Goal: Information Seeking & Learning: Learn about a topic

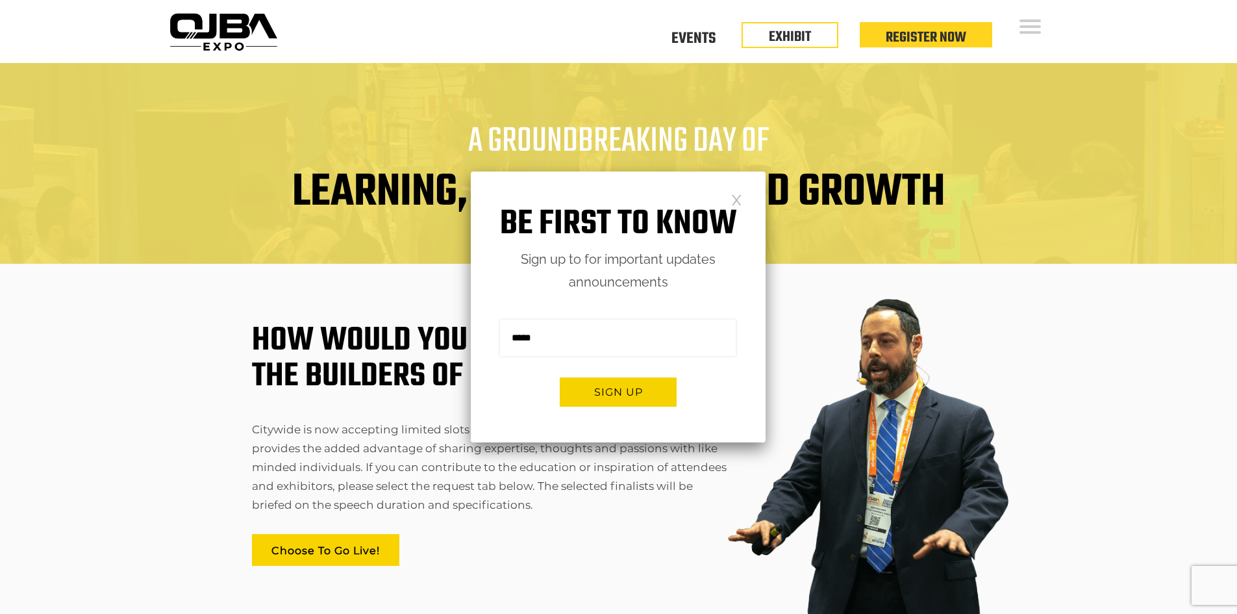
click at [741, 203] on link at bounding box center [736, 198] width 11 height 11
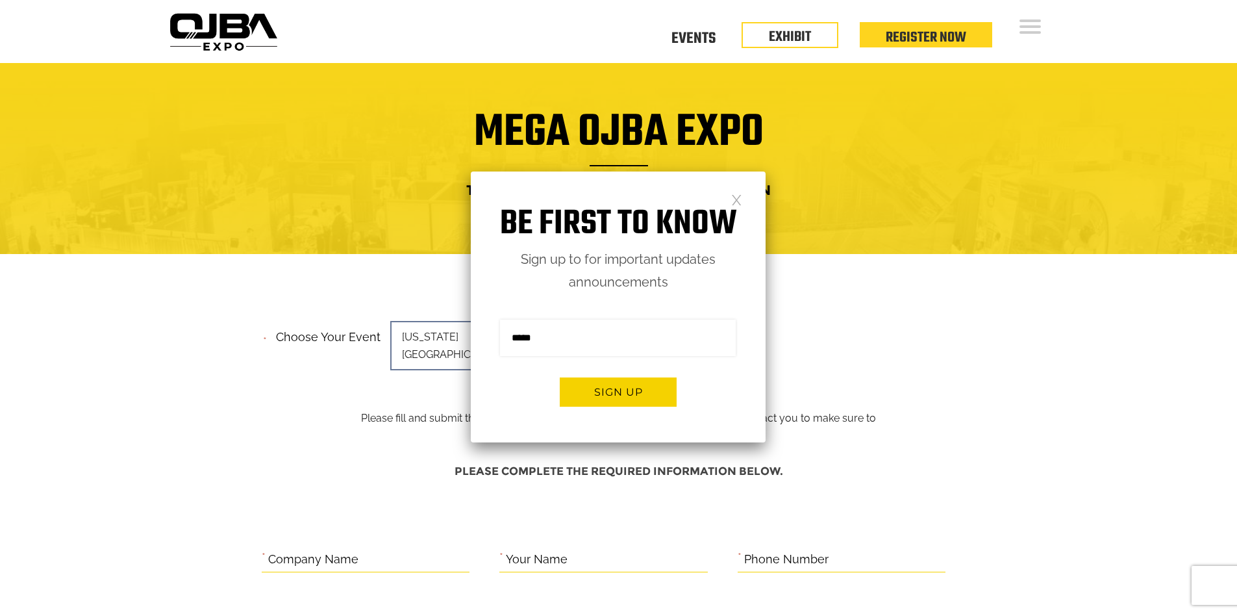
click at [746, 190] on div "Be first to know Sign up to for important updates announcements Sign me up for …" at bounding box center [618, 306] width 295 height 271
click at [740, 197] on link at bounding box center [736, 198] width 11 height 11
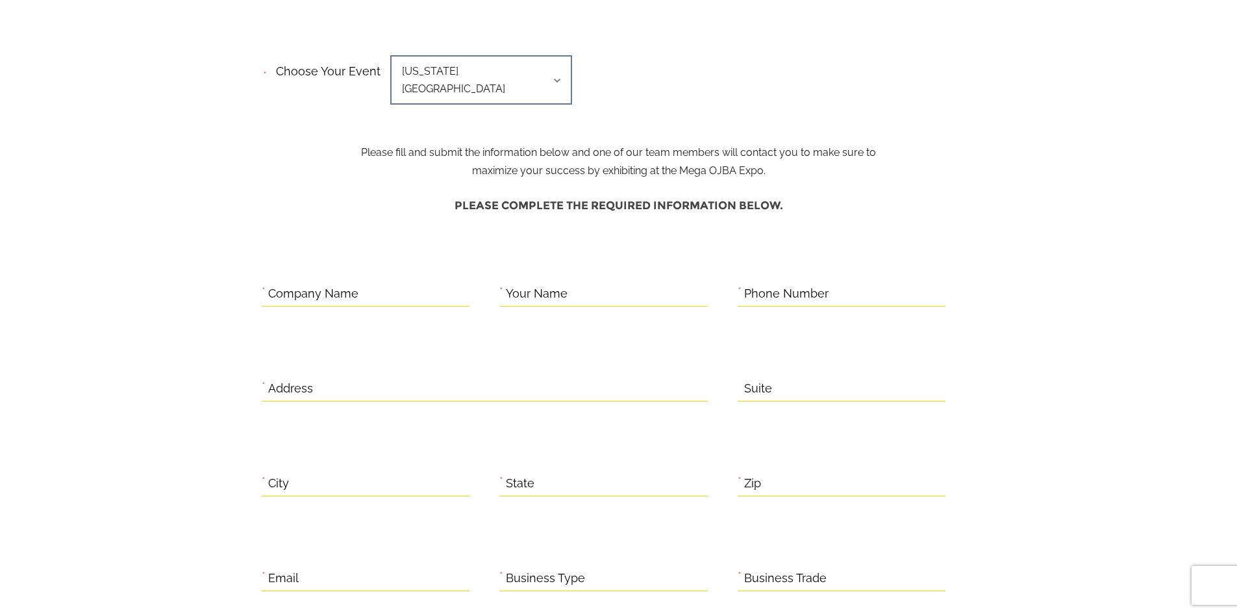
scroll to position [130, 0]
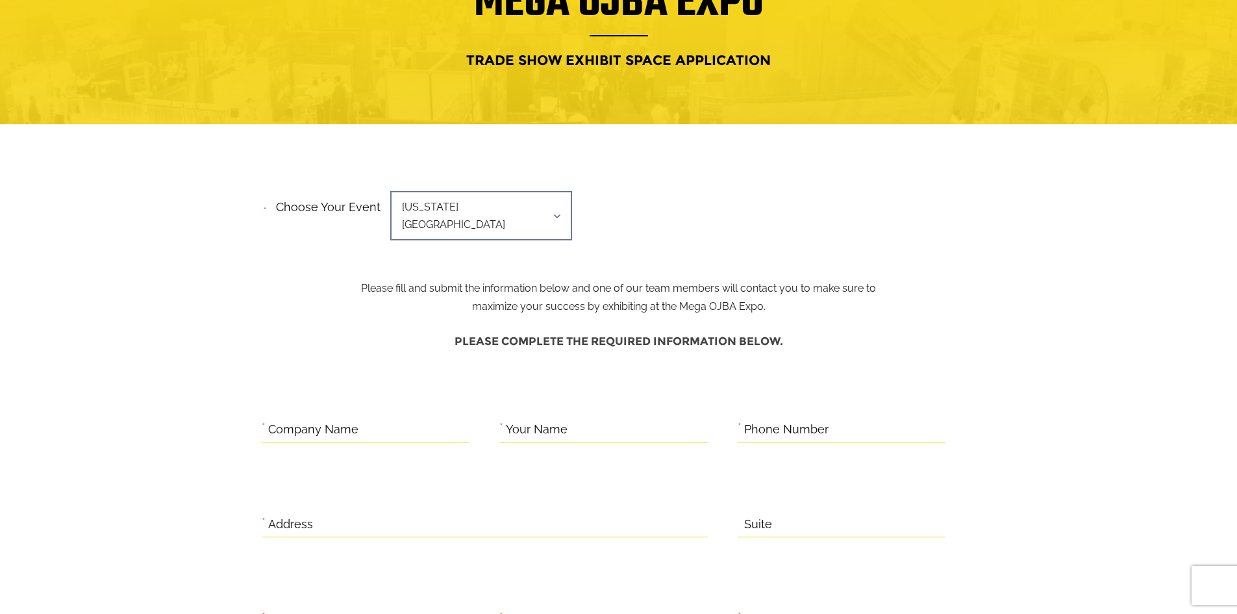
click at [541, 231] on div "**********" at bounding box center [619, 219] width 714 height 67
click at [543, 216] on span "New York Region" at bounding box center [481, 215] width 182 height 49
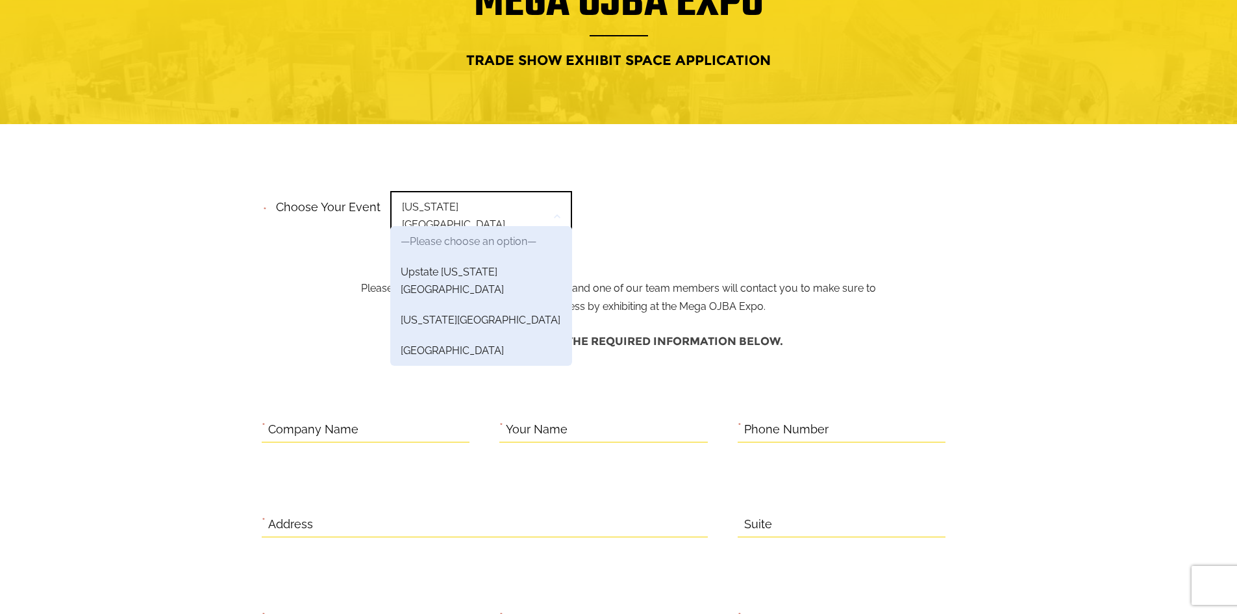
scroll to position [0, 0]
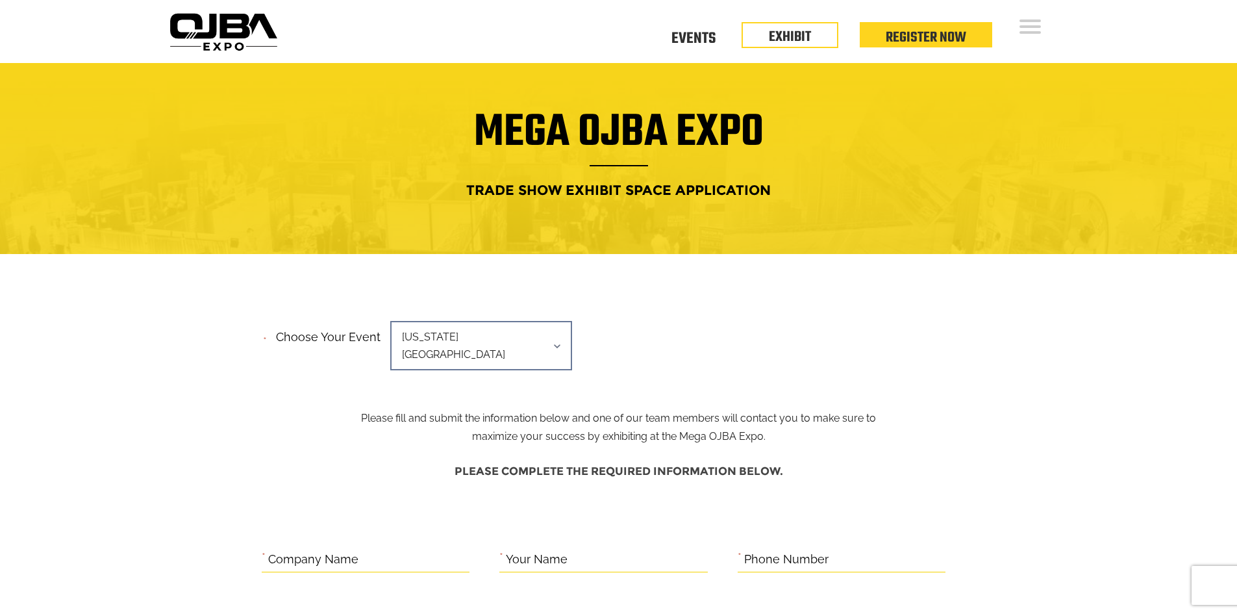
click at [260, 40] on img at bounding box center [223, 31] width 118 height 47
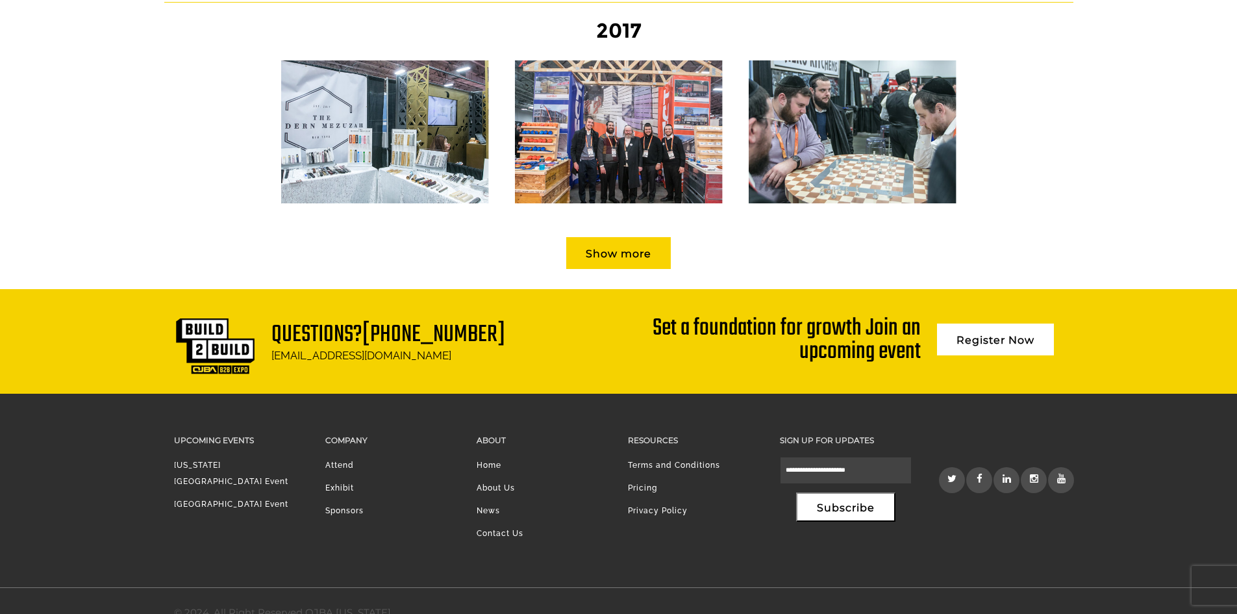
click at [634, 480] on li "Pricing" at bounding box center [694, 491] width 132 height 23
click at [637, 480] on li "Pricing" at bounding box center [694, 491] width 132 height 23
click at [654, 483] on link "Pricing" at bounding box center [642, 487] width 29 height 9
